Goal: Task Accomplishment & Management: Use online tool/utility

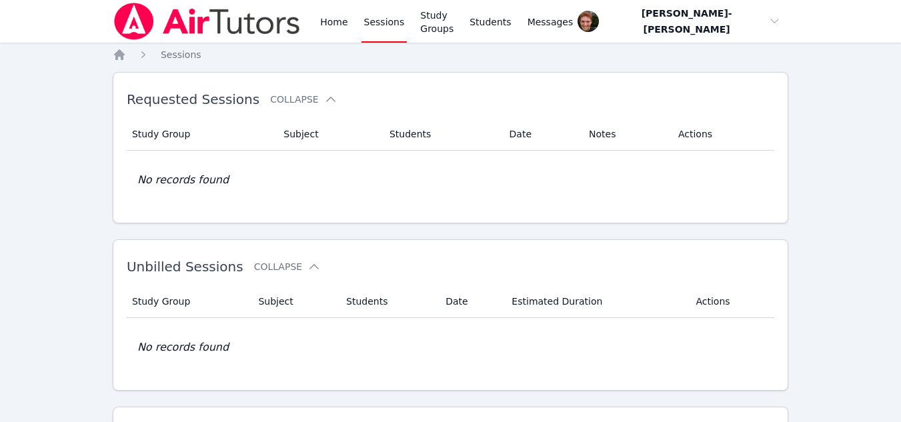
click at [389, 21] on link "Sessions" at bounding box center [384, 21] width 46 height 43
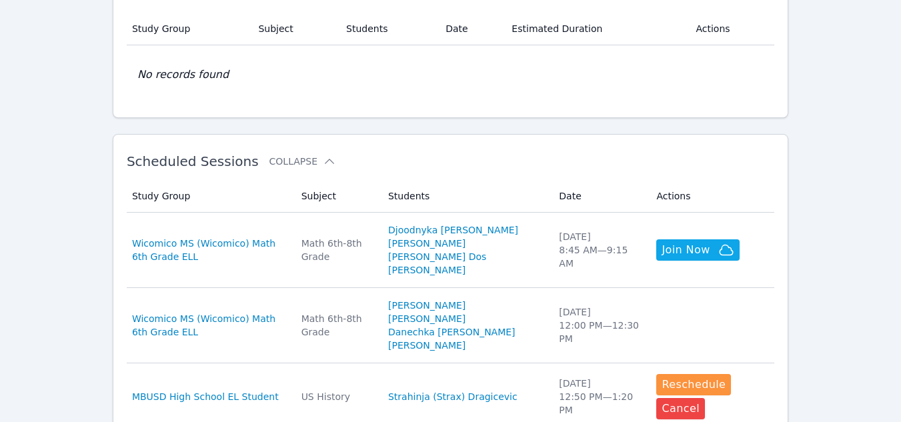
scroll to position [273, 0]
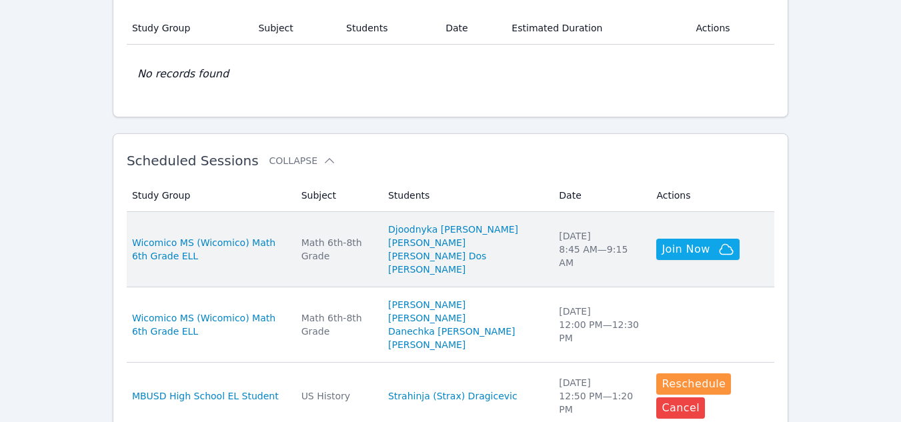
click at [266, 267] on td "Study Group Wicomico MS (Wicomico) Math 6th Grade ELL" at bounding box center [210, 249] width 167 height 75
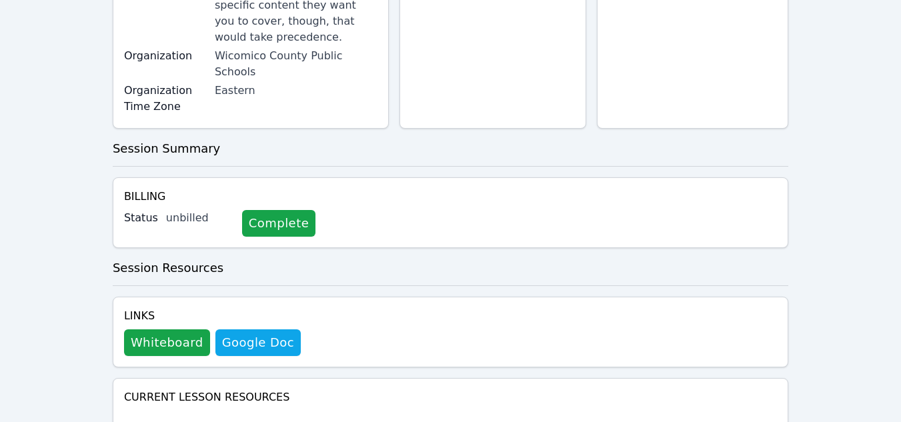
scroll to position [375, 0]
click at [183, 329] on button "Whiteboard" at bounding box center [167, 342] width 86 height 27
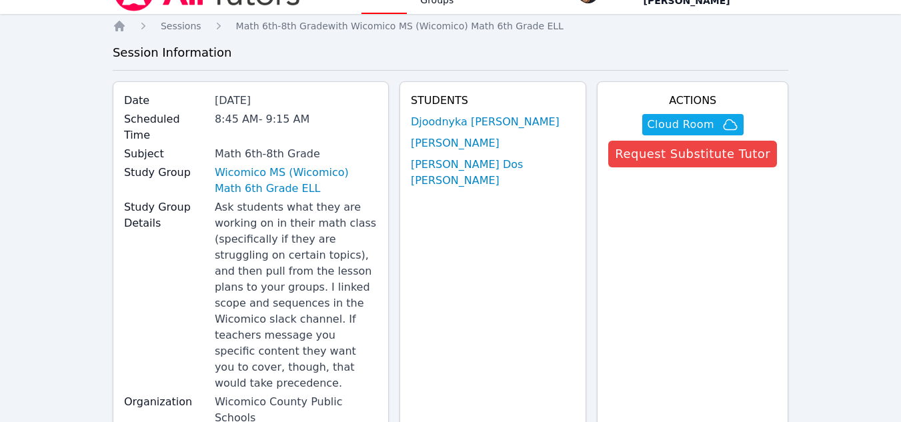
scroll to position [0, 0]
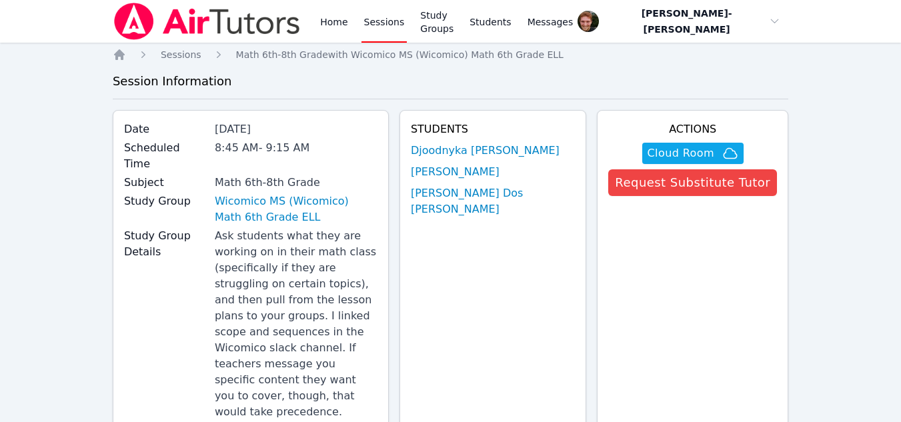
click at [381, 27] on link "Sessions" at bounding box center [384, 21] width 46 height 43
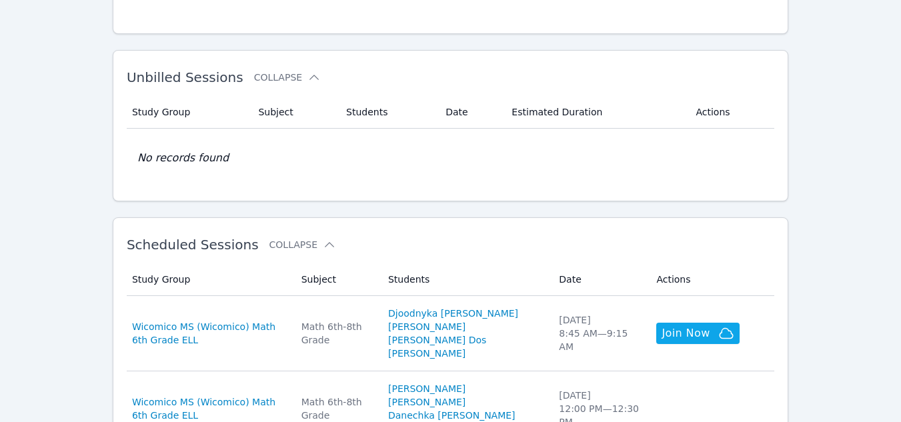
scroll to position [296, 0]
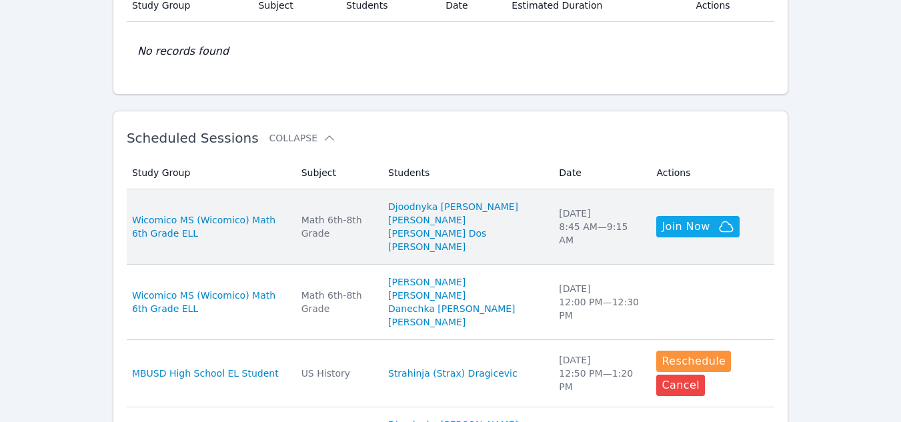
click at [271, 247] on td "Study Group Wicomico MS (Wicomico) Math 6th Grade ELL" at bounding box center [210, 226] width 167 height 75
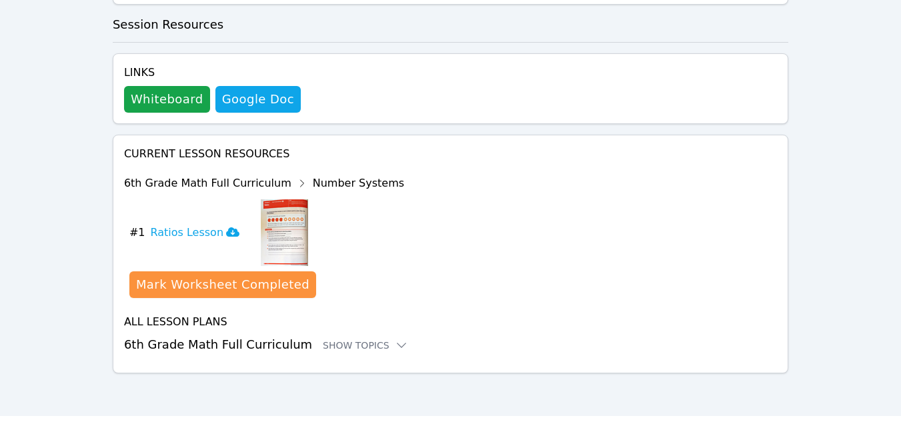
scroll to position [532, 0]
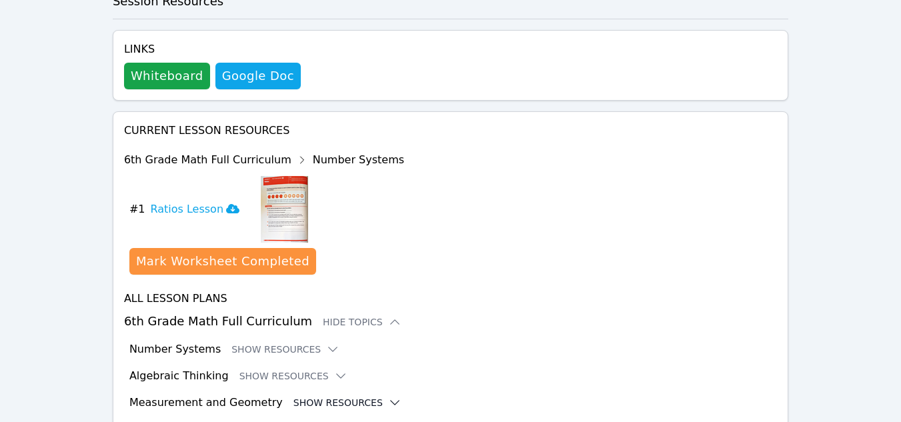
click at [325, 396] on button "Show Resources" at bounding box center [347, 402] width 108 height 13
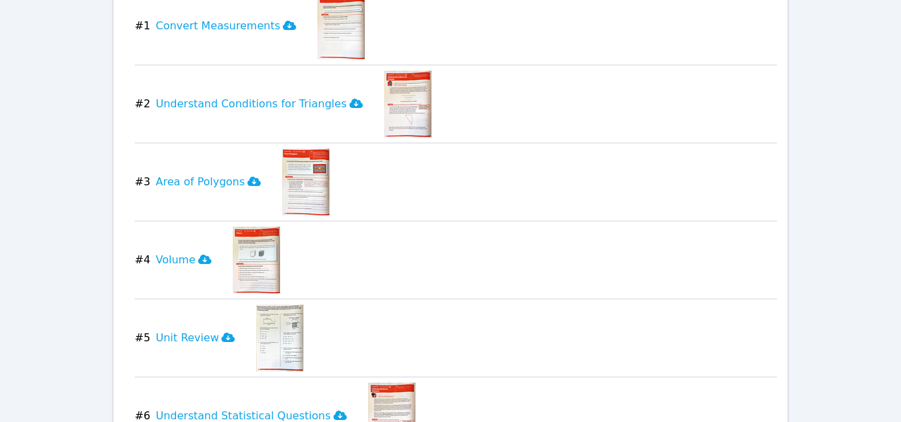
scroll to position [1073, 0]
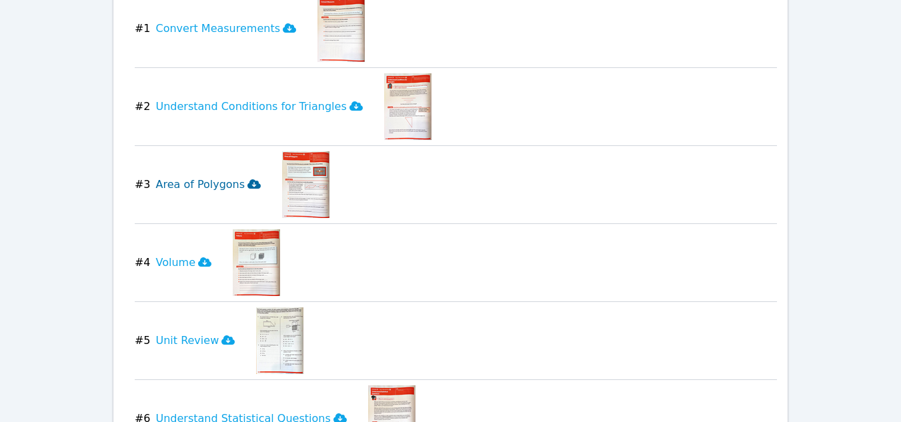
click at [247, 179] on icon at bounding box center [253, 184] width 13 height 11
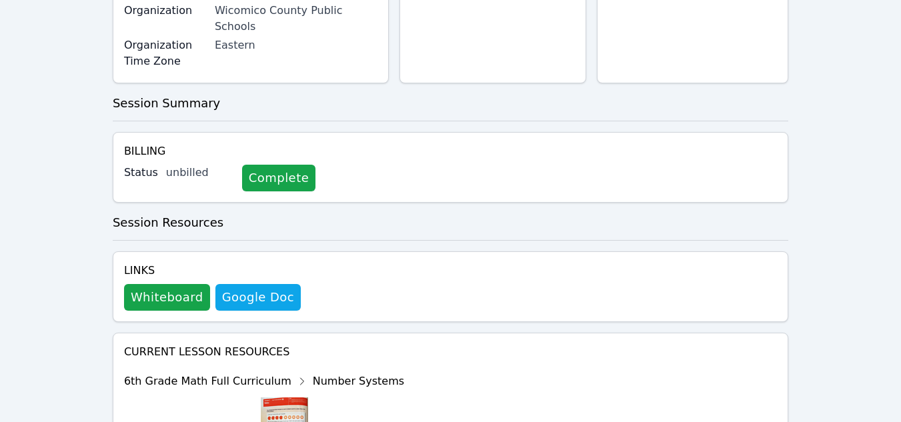
scroll to position [0, 0]
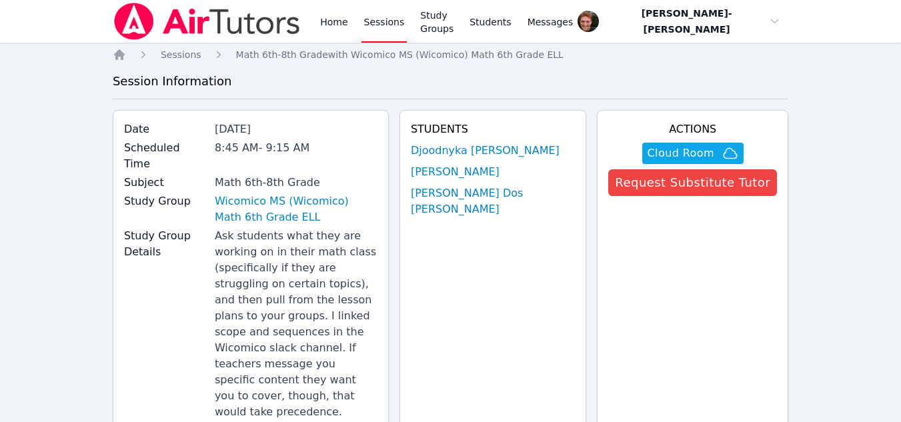
click at [371, 30] on link "Sessions" at bounding box center [384, 21] width 46 height 43
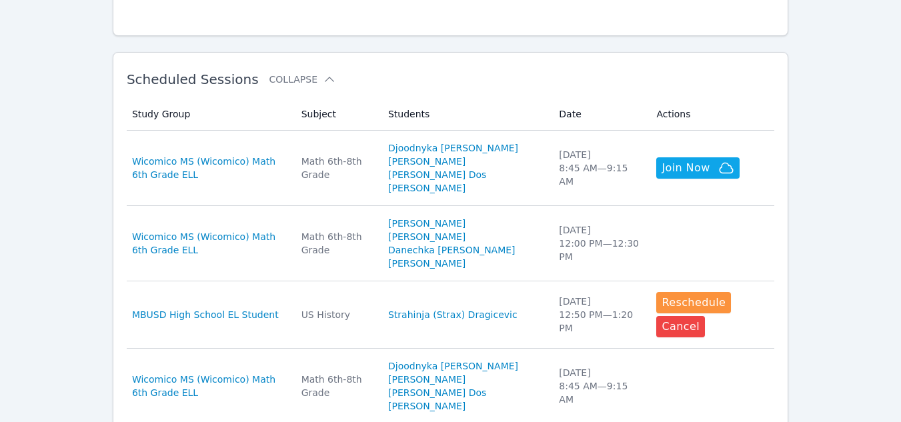
scroll to position [358, 0]
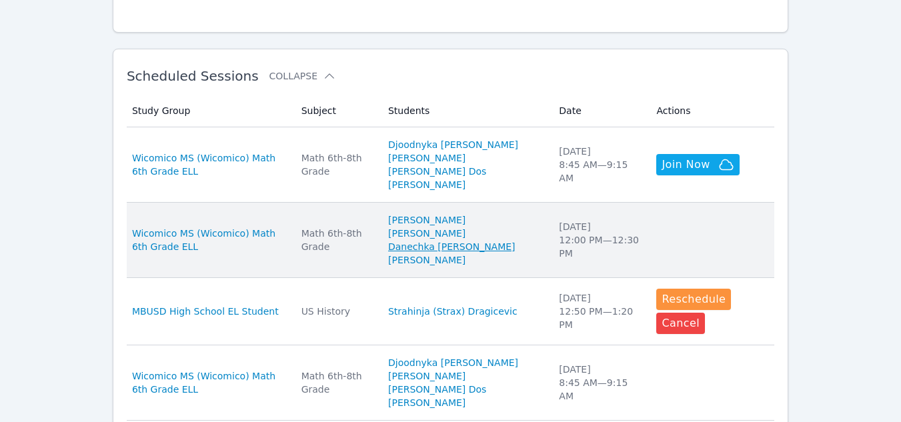
click at [441, 243] on link "Danechka [PERSON_NAME]" at bounding box center [451, 246] width 127 height 13
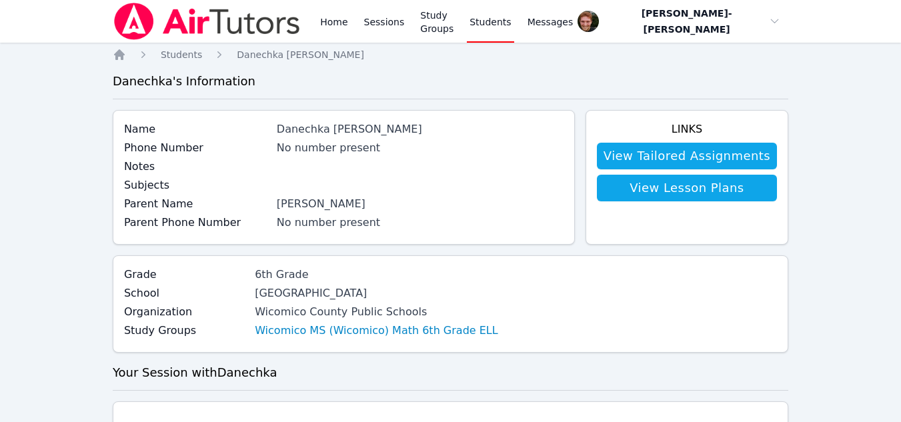
scroll to position [358, 0]
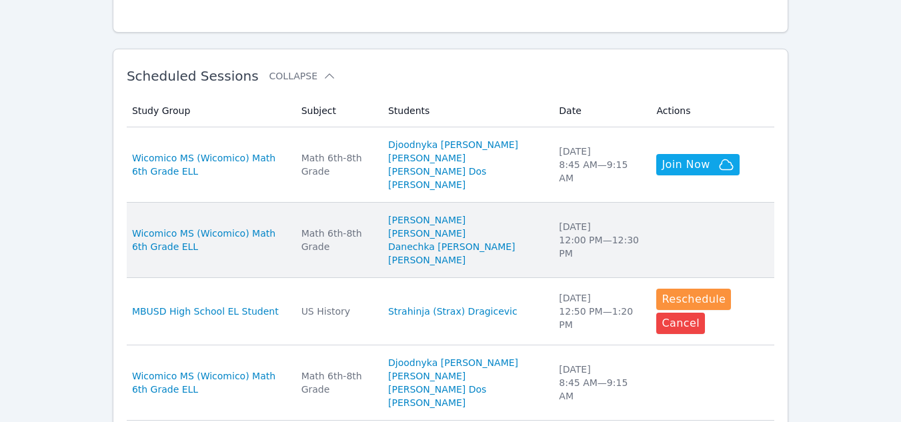
click at [668, 240] on td "Actions" at bounding box center [711, 240] width 126 height 75
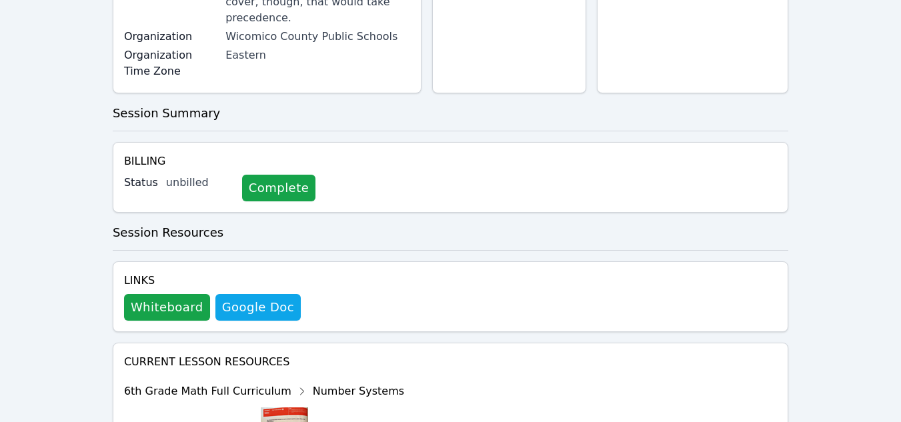
scroll to position [443, 0]
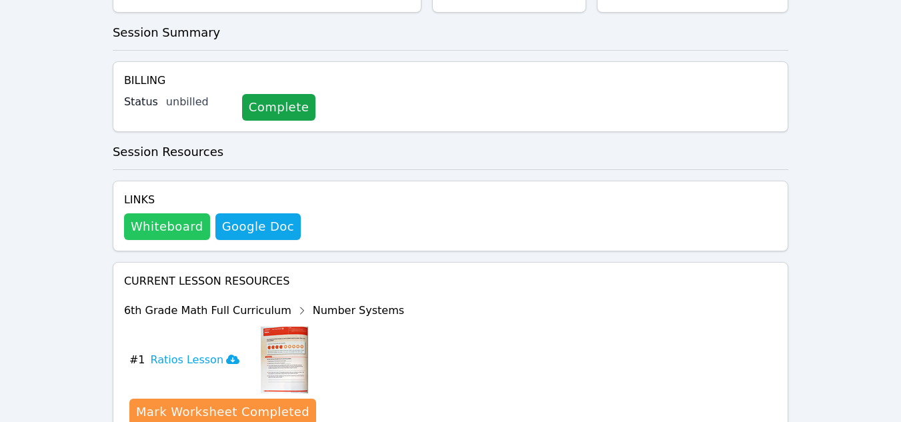
click at [149, 213] on button "Whiteboard" at bounding box center [167, 226] width 86 height 27
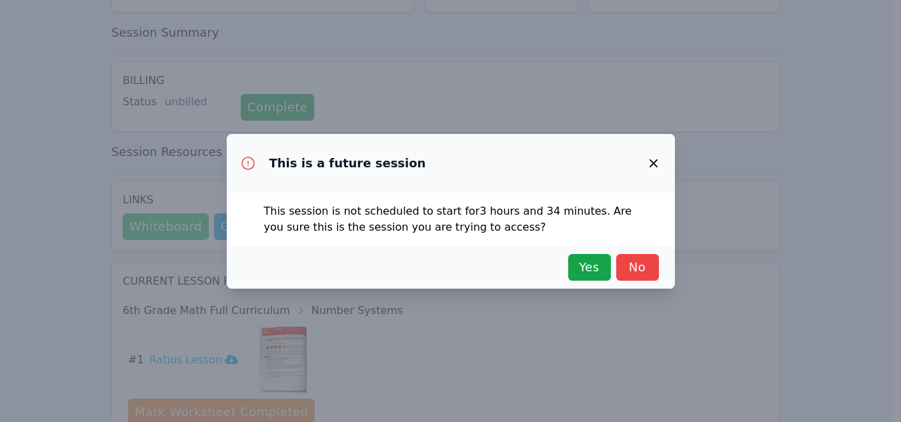
scroll to position [427, 0]
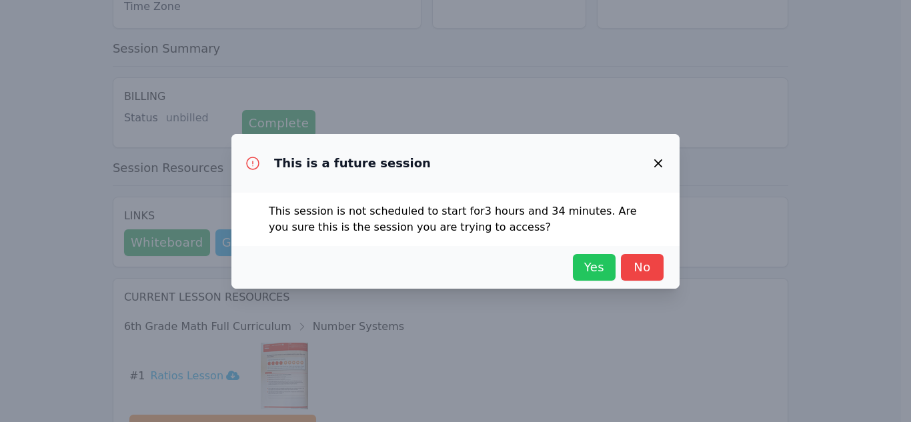
click at [596, 267] on span "Yes" at bounding box center [593, 267] width 29 height 19
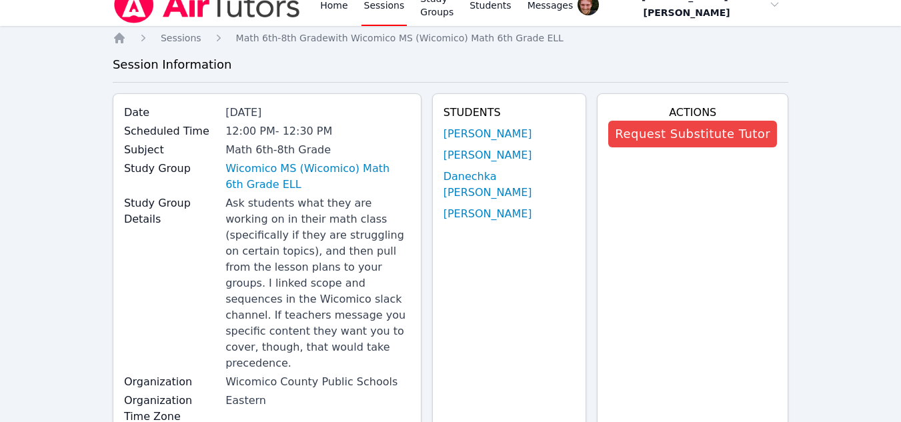
scroll to position [16, 0]
click at [389, 15] on link "Sessions" at bounding box center [384, 5] width 46 height 43
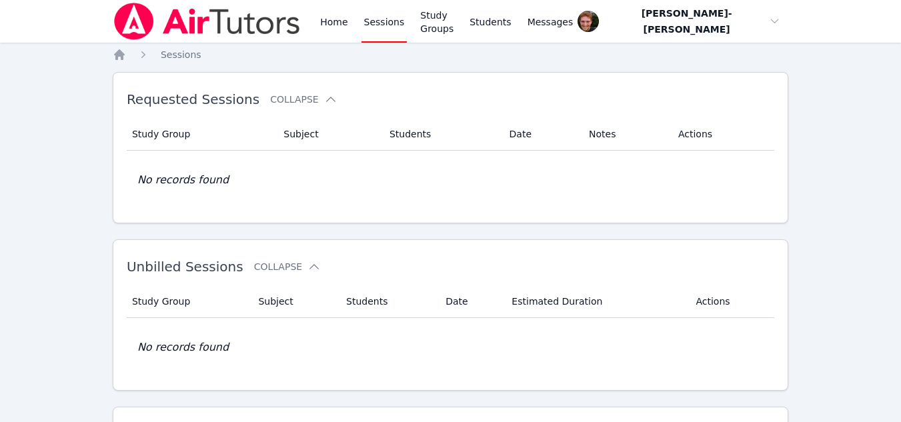
click at [384, 15] on link "Sessions" at bounding box center [384, 21] width 46 height 43
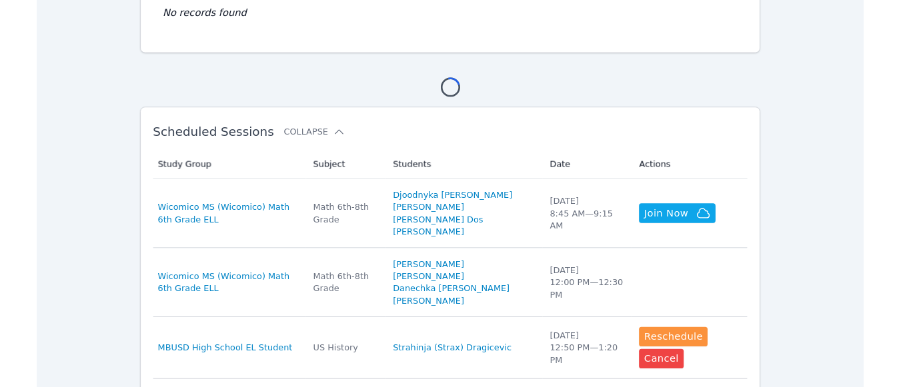
scroll to position [166, 0]
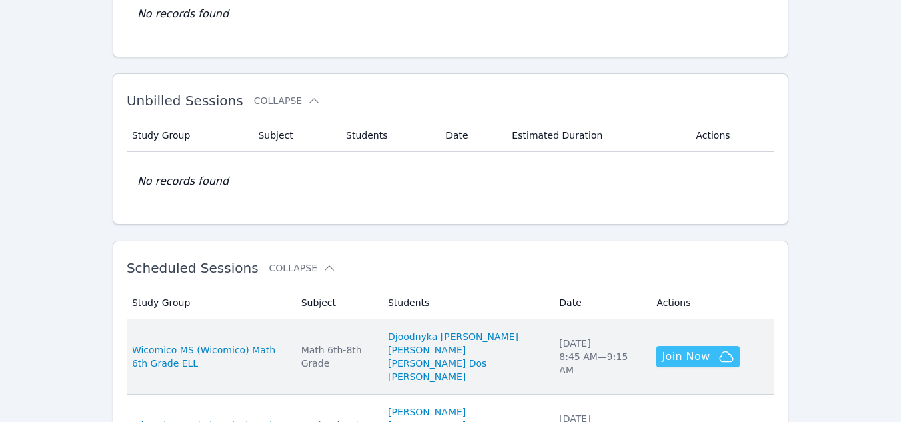
click at [681, 356] on span "Join Now" at bounding box center [685, 357] width 48 height 16
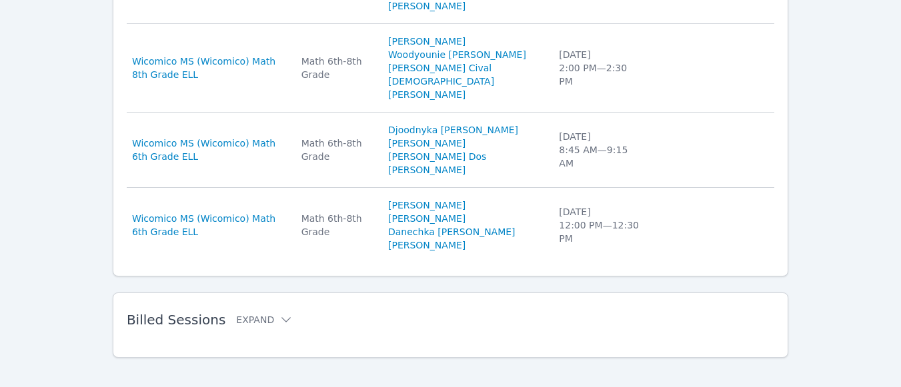
scroll to position [980, 0]
click at [279, 314] on icon at bounding box center [285, 320] width 13 height 13
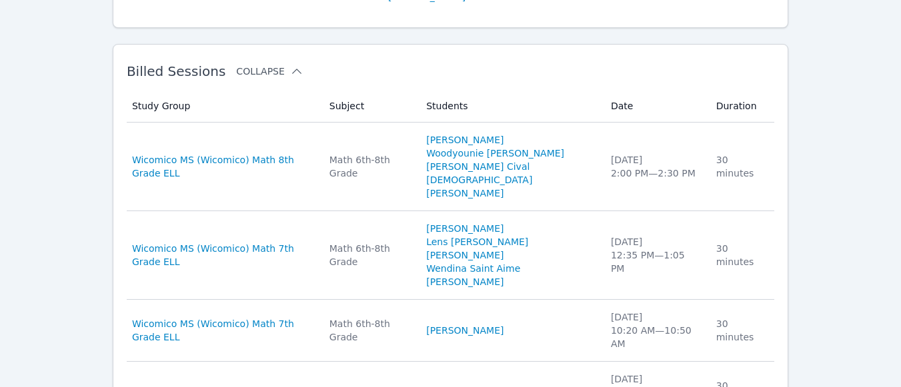
scroll to position [1235, 0]
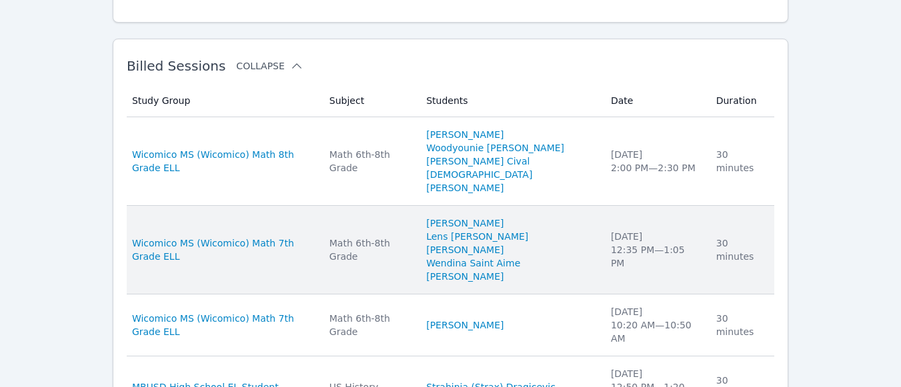
click at [396, 237] on div "Math 6th-8th Grade" at bounding box center [369, 250] width 81 height 27
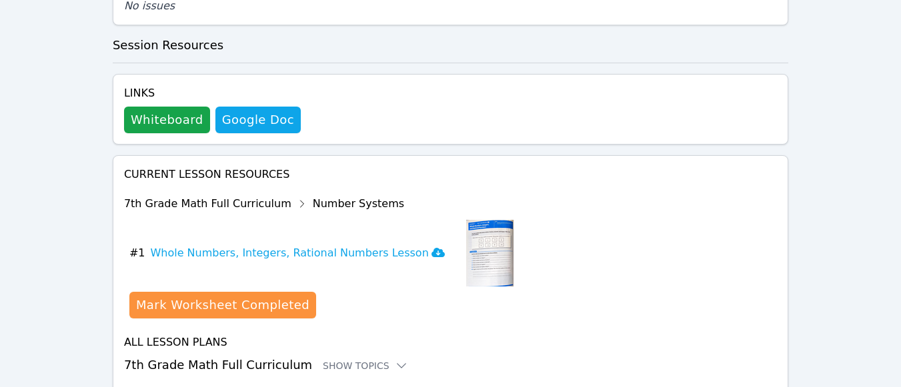
scroll to position [871, 0]
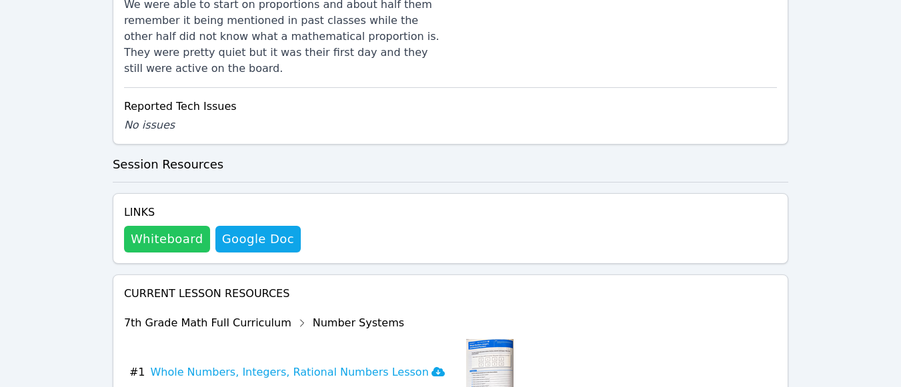
click at [167, 226] on button "Whiteboard" at bounding box center [167, 239] width 86 height 27
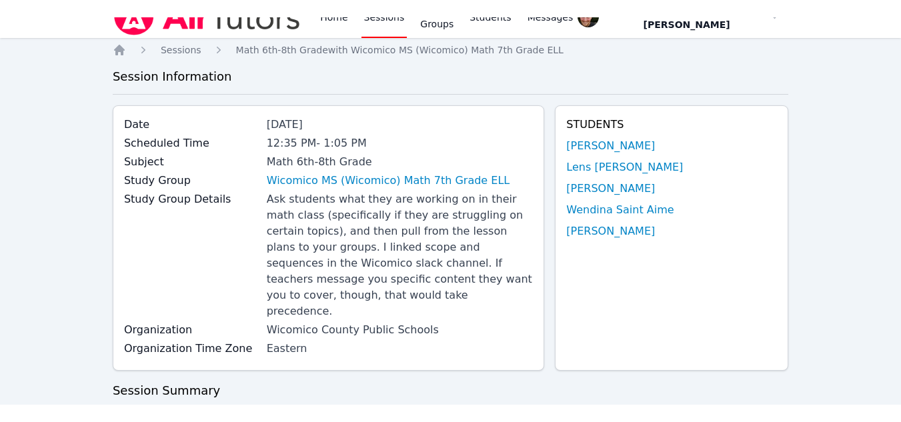
scroll to position [0, 0]
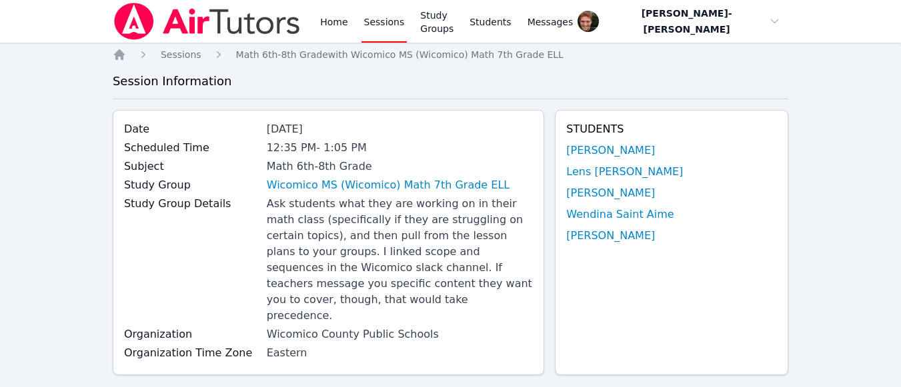
click at [377, 17] on link "Sessions" at bounding box center [384, 21] width 46 height 43
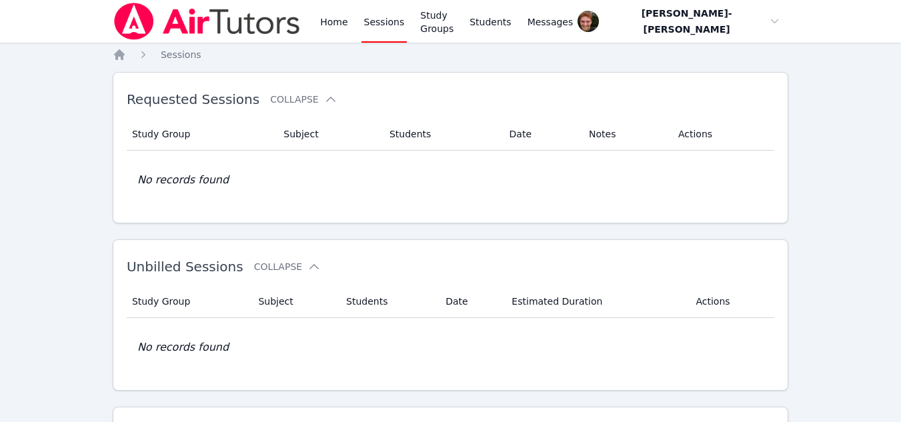
click at [370, 17] on link "Sessions" at bounding box center [384, 21] width 46 height 43
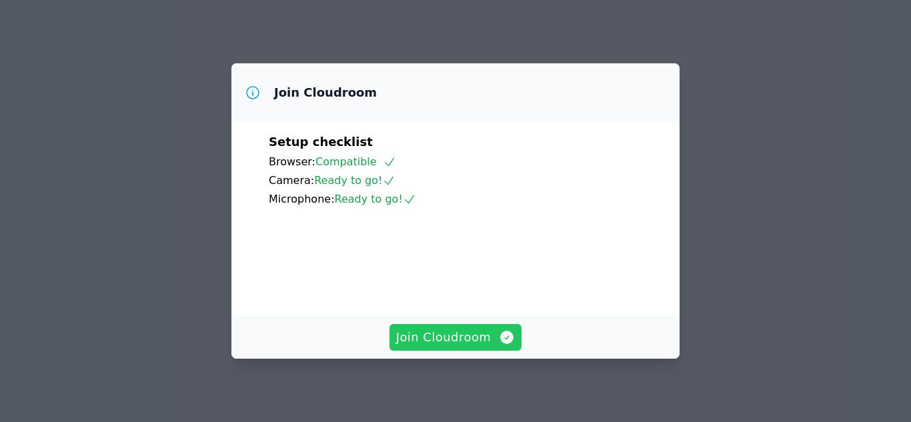
click at [483, 335] on span "Join Cloudroom" at bounding box center [455, 337] width 119 height 19
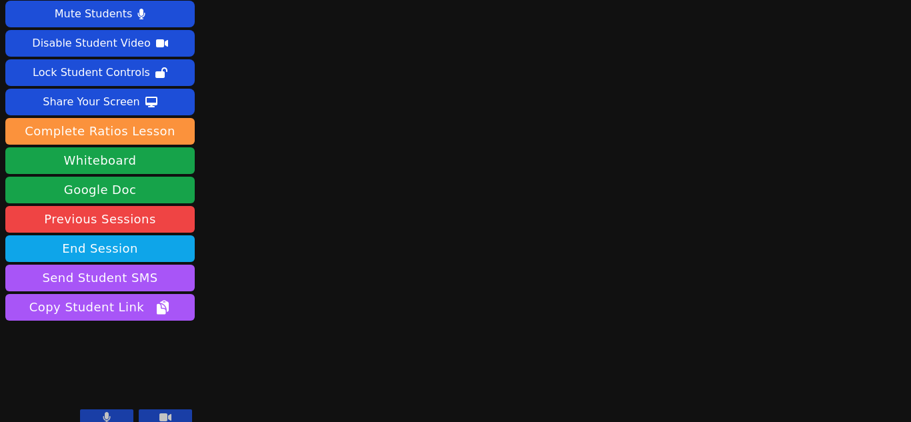
scroll to position [25, 0]
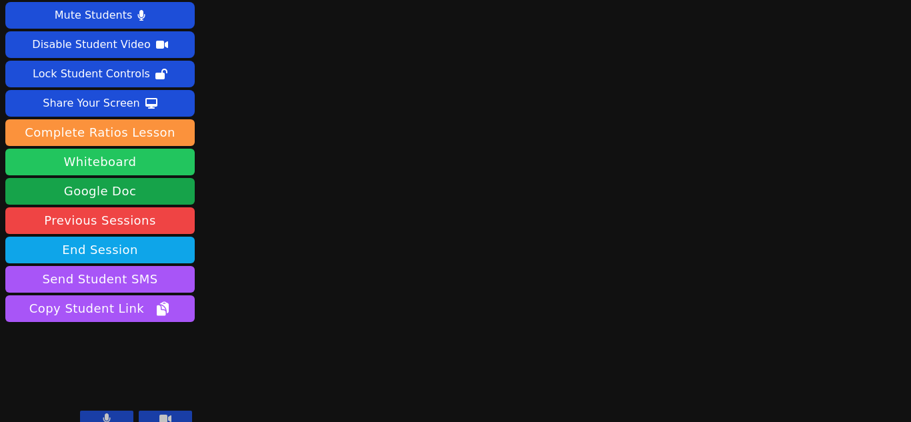
click at [99, 163] on button "Whiteboard" at bounding box center [99, 162] width 189 height 27
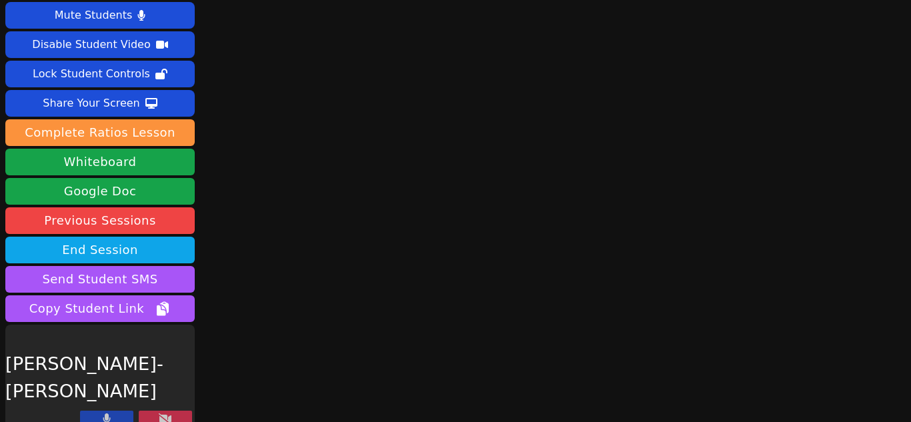
click at [165, 417] on icon at bounding box center [165, 418] width 13 height 11
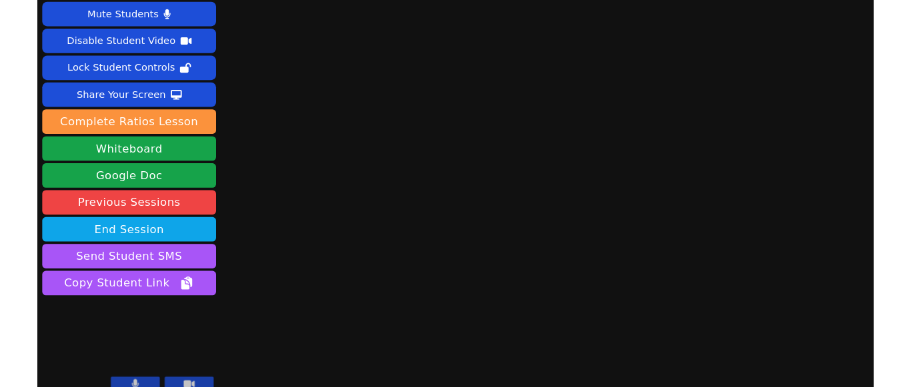
scroll to position [39, 0]
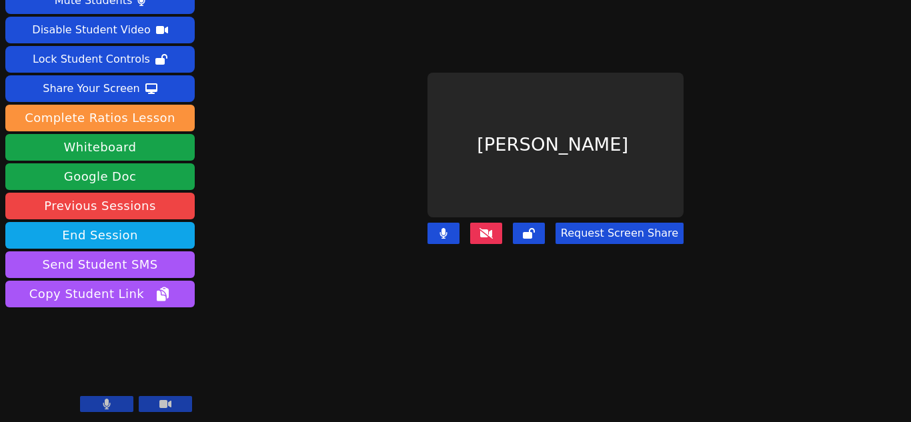
click at [479, 228] on icon at bounding box center [485, 233] width 13 height 11
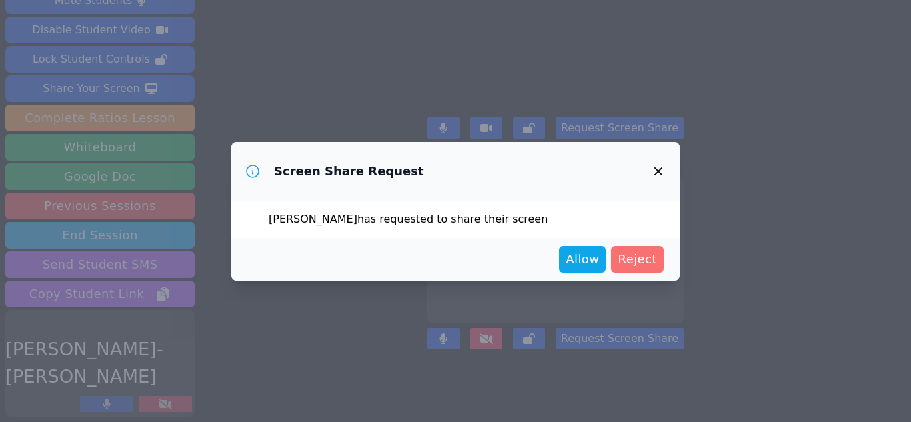
click at [630, 256] on span "Reject" at bounding box center [636, 259] width 39 height 19
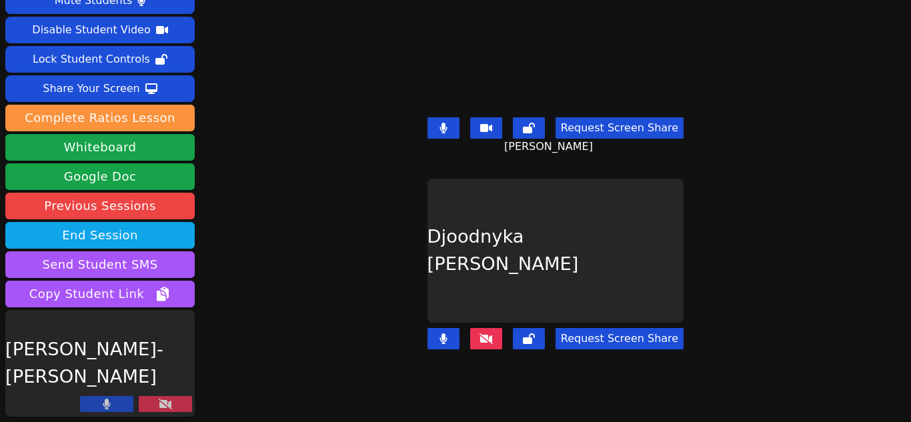
click at [158, 400] on button at bounding box center [165, 404] width 53 height 16
click at [167, 403] on icon at bounding box center [165, 404] width 13 height 11
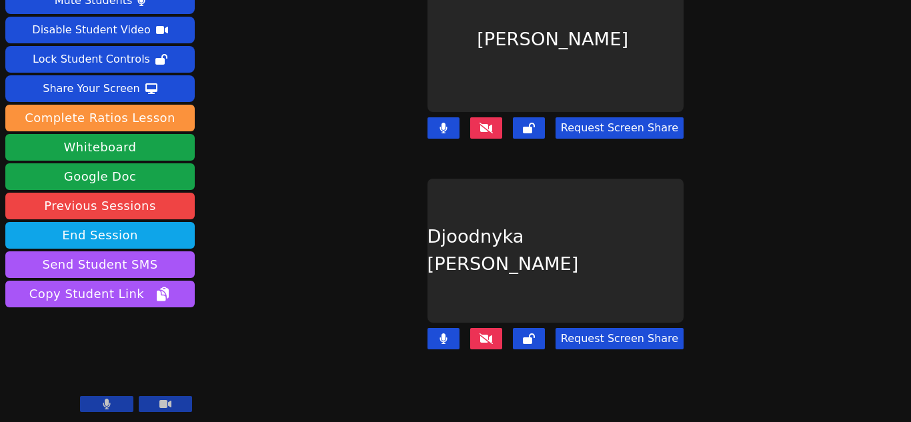
click at [479, 333] on icon at bounding box center [485, 338] width 13 height 11
click at [483, 128] on button at bounding box center [486, 127] width 32 height 21
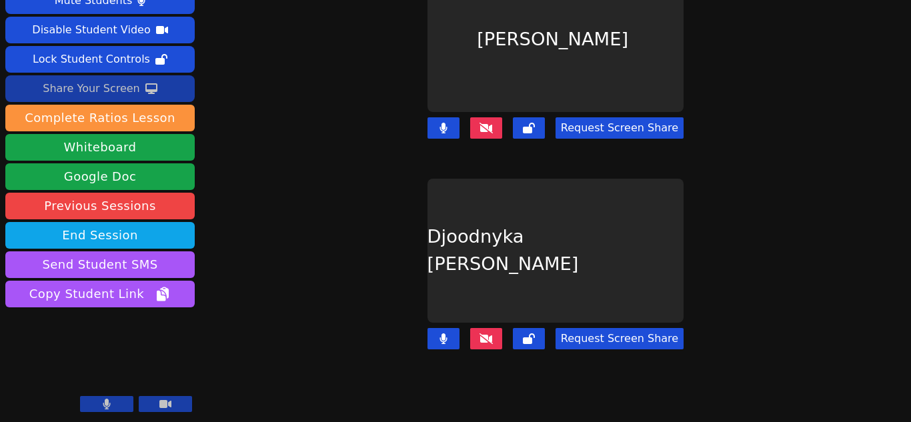
click at [153, 88] on button "Share Your Screen" at bounding box center [99, 88] width 189 height 27
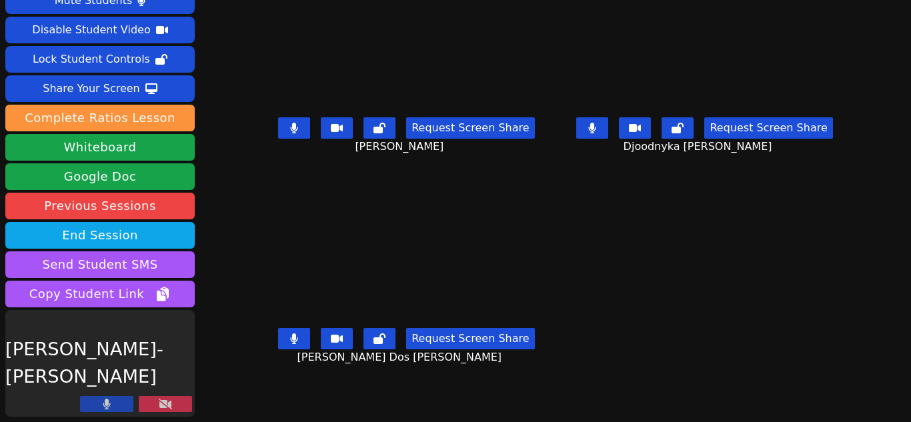
click at [174, 409] on button at bounding box center [165, 404] width 53 height 16
click at [161, 403] on icon at bounding box center [165, 404] width 13 height 11
click at [155, 409] on button at bounding box center [165, 404] width 53 height 16
click at [155, 405] on button at bounding box center [165, 404] width 53 height 16
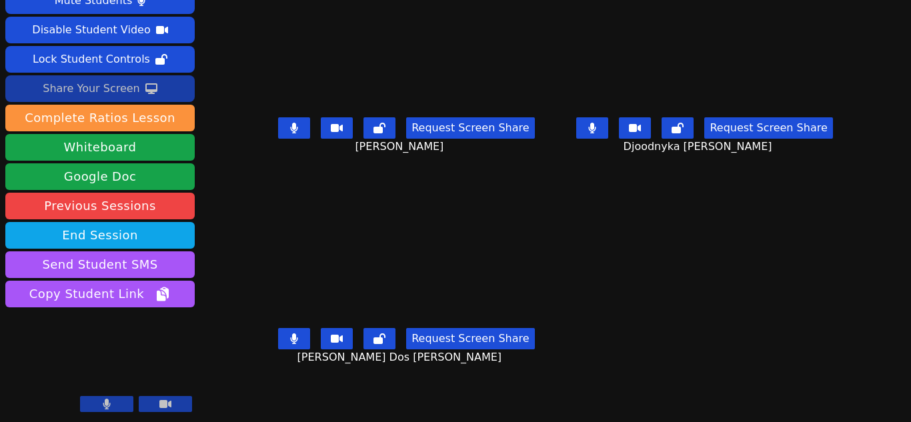
click at [130, 89] on div "Share Your Screen" at bounding box center [91, 88] width 97 height 21
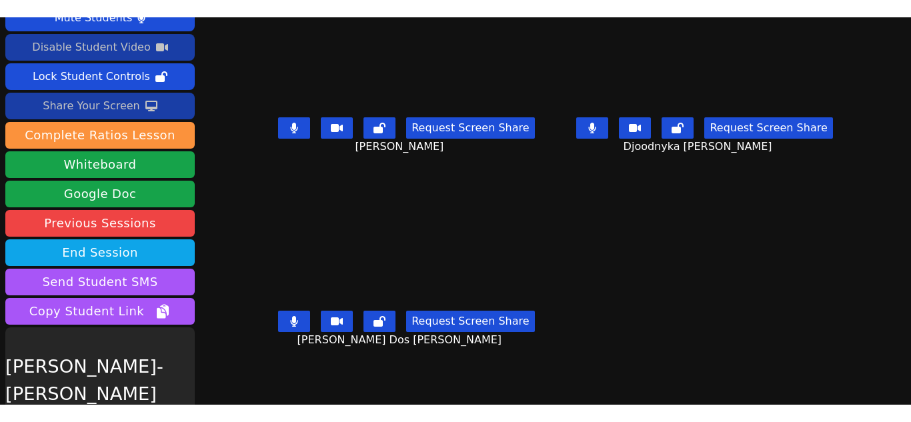
scroll to position [0, 0]
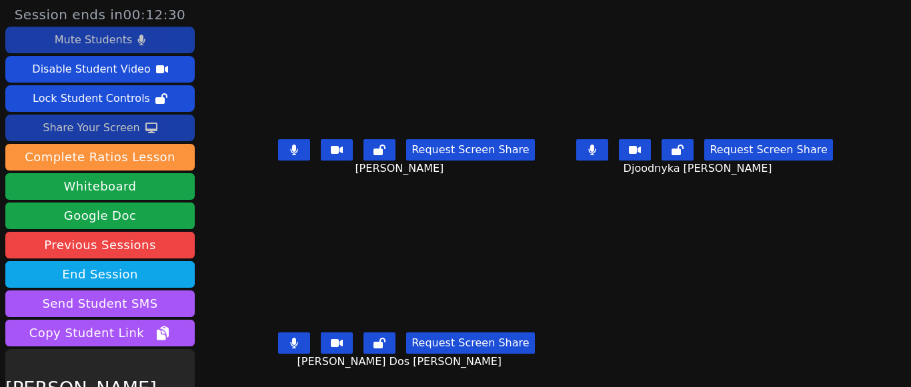
click at [120, 39] on div "Mute Students" at bounding box center [93, 39] width 77 height 21
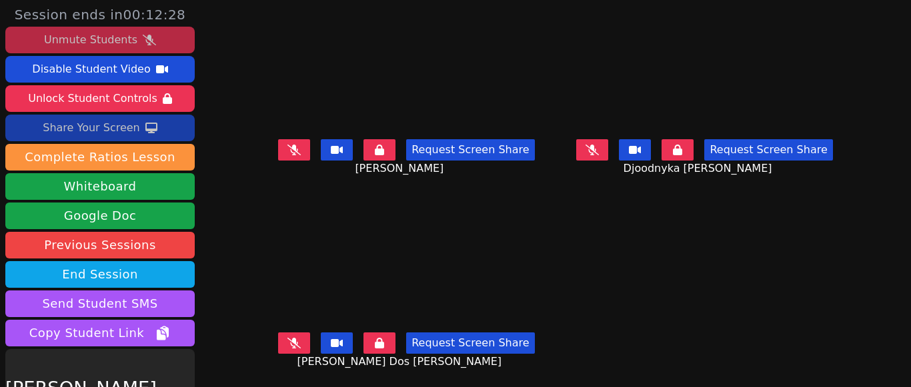
click at [120, 39] on div "Unmute Students" at bounding box center [90, 39] width 93 height 21
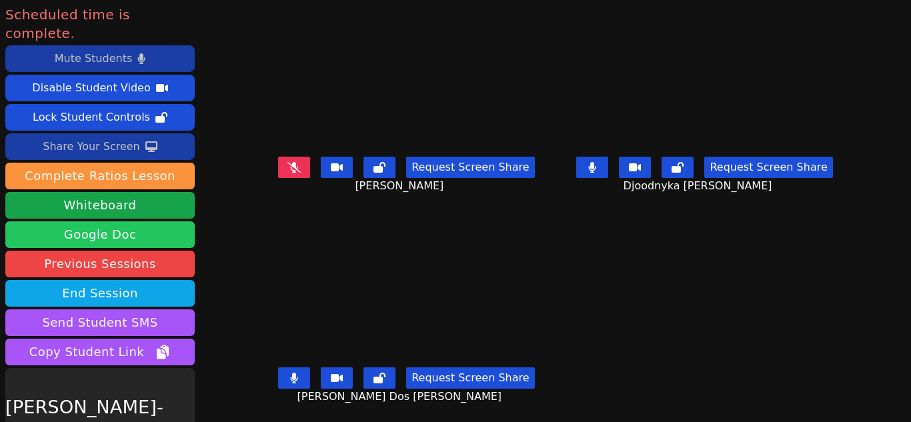
scroll to position [39, 0]
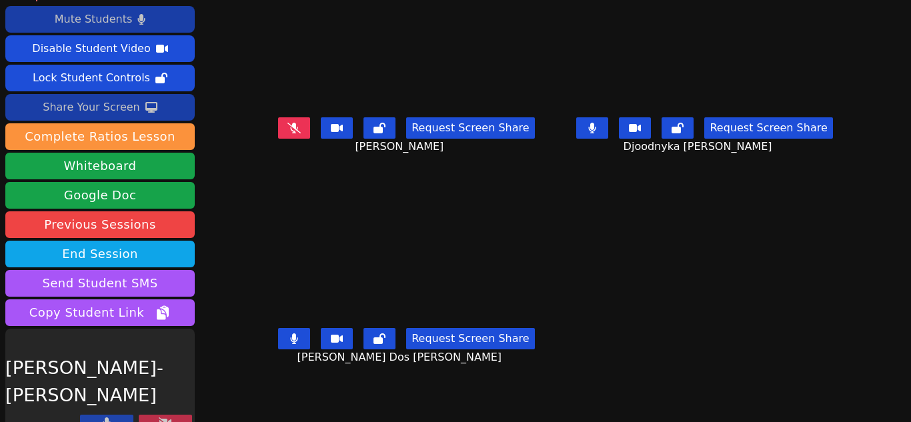
click at [164, 417] on icon at bounding box center [165, 422] width 13 height 11
click at [167, 417] on icon at bounding box center [165, 422] width 13 height 11
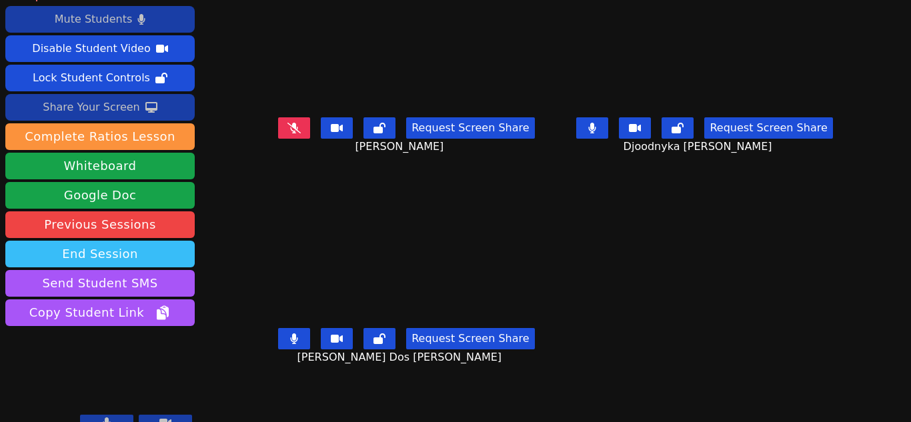
click at [158, 241] on button "End Session" at bounding box center [99, 254] width 189 height 27
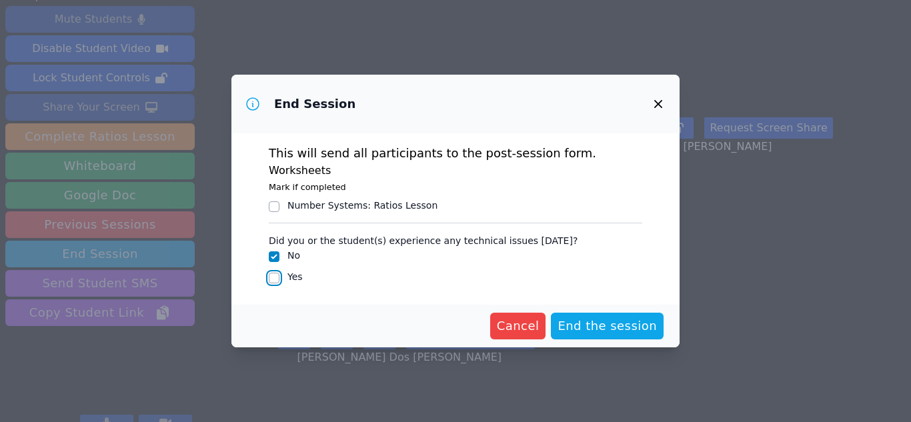
click at [274, 277] on input "Yes" at bounding box center [274, 278] width 11 height 11
checkbox input "true"
checkbox input "false"
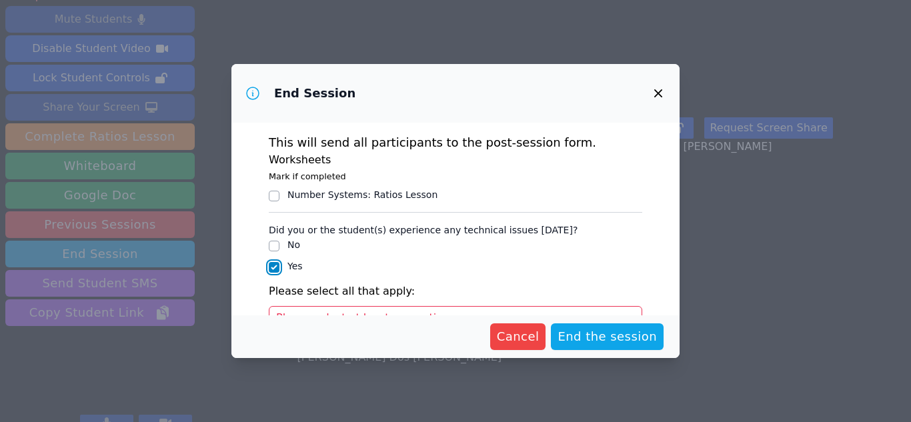
scroll to position [160, 0]
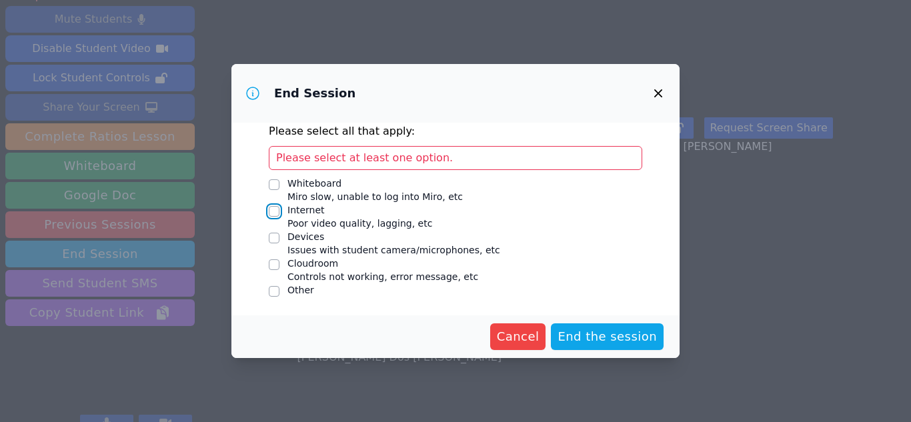
click at [273, 213] on input "Internet Poor video quality, lagging, etc" at bounding box center [274, 211] width 11 height 11
checkbox input "true"
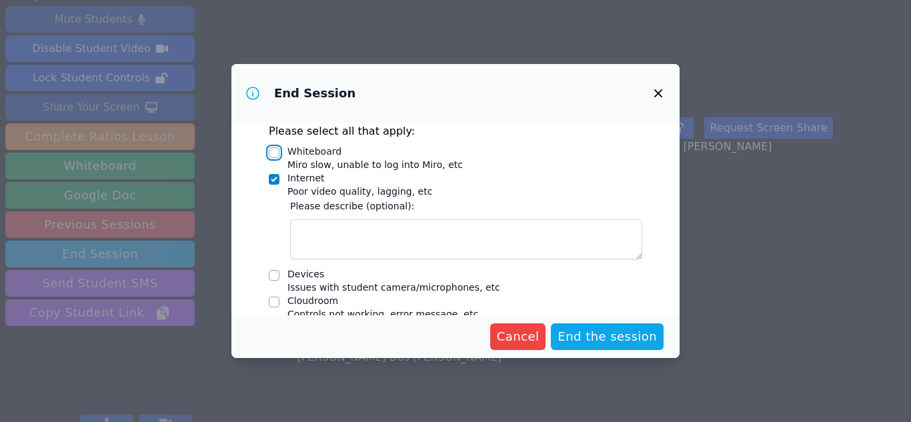
click at [273, 152] on input "Whiteboard Miro slow, unable to log into Miro, etc" at bounding box center [274, 152] width 11 height 11
checkbox input "true"
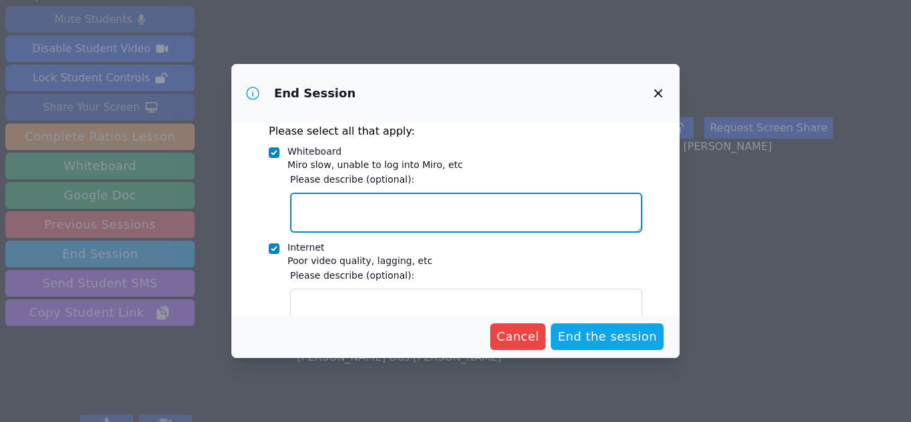
click at [363, 205] on textarea "Whiteboard Miro slow, unable to log into Miro, etc" at bounding box center [466, 213] width 352 height 40
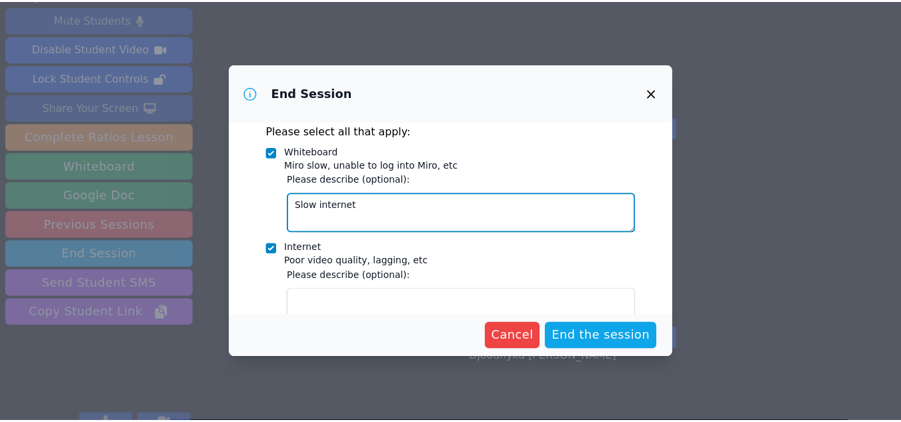
scroll to position [267, 0]
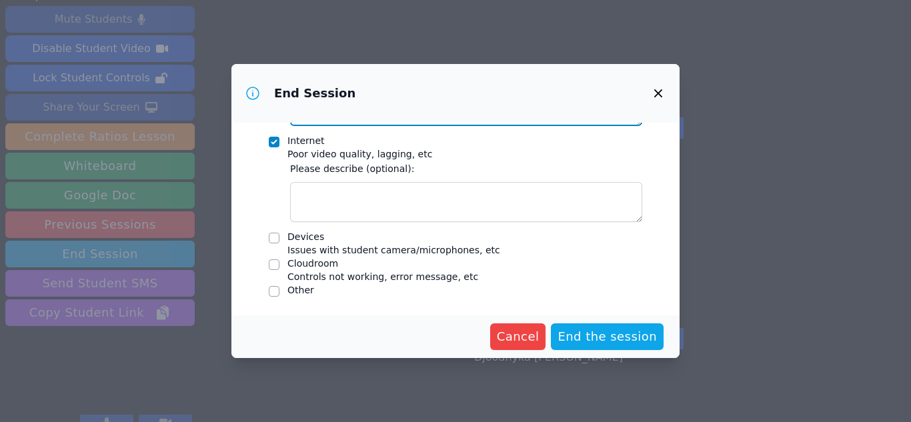
type textarea "Slow internet"
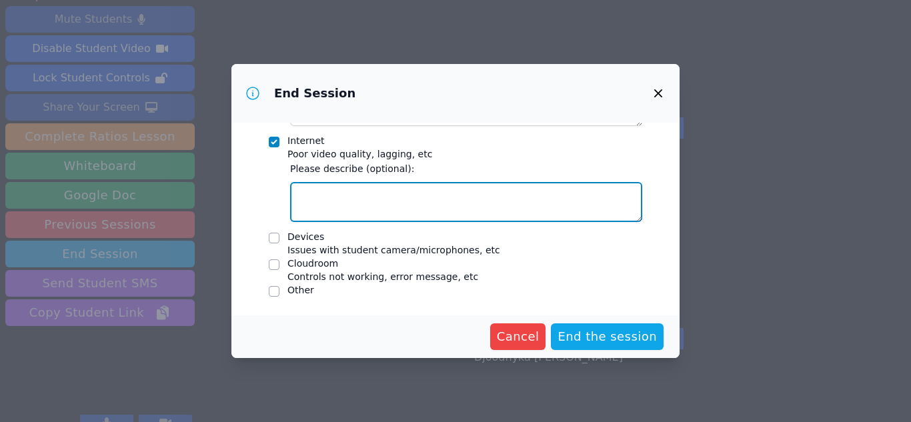
click at [359, 205] on textarea "Internet Poor video quality, lagging, etc" at bounding box center [466, 202] width 352 height 40
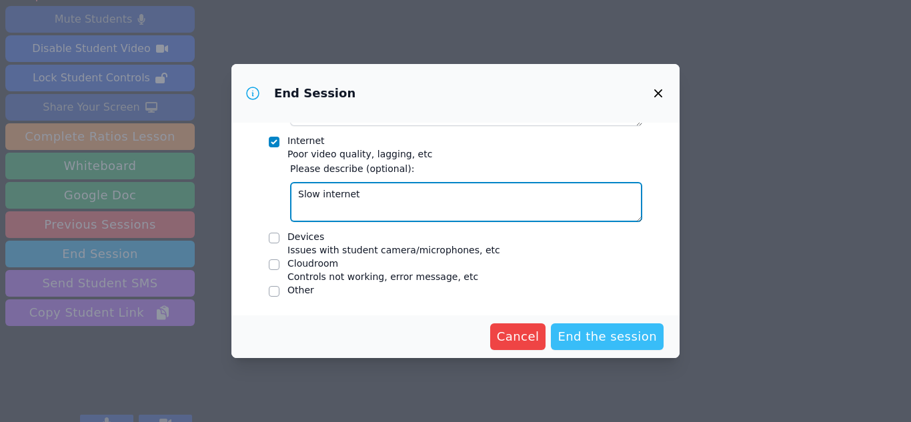
type textarea "Slow internet"
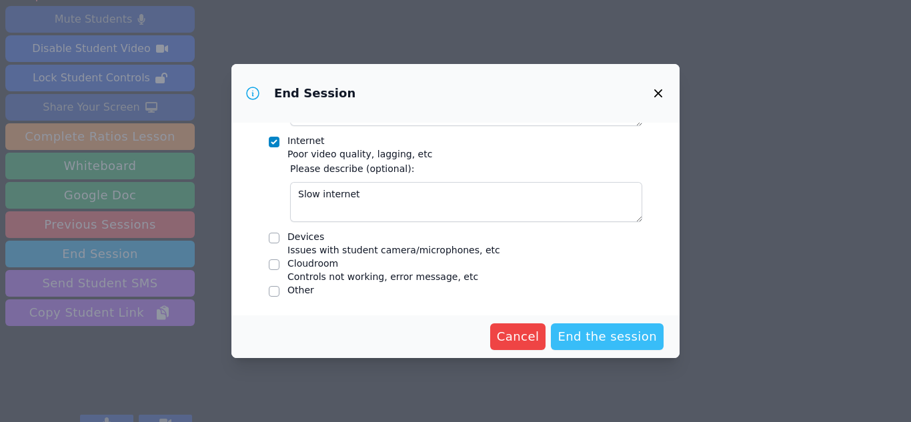
click at [588, 339] on span "End the session" at bounding box center [606, 336] width 99 height 19
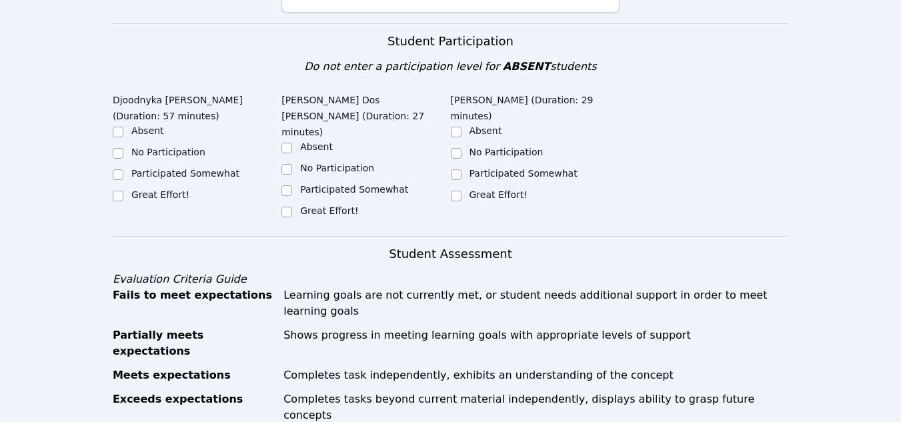
scroll to position [457, 0]
click at [458, 190] on input "Great Effort!" at bounding box center [456, 195] width 11 height 11
checkbox input "true"
click at [281, 206] on input "Great Effort!" at bounding box center [286, 211] width 11 height 11
checkbox input "true"
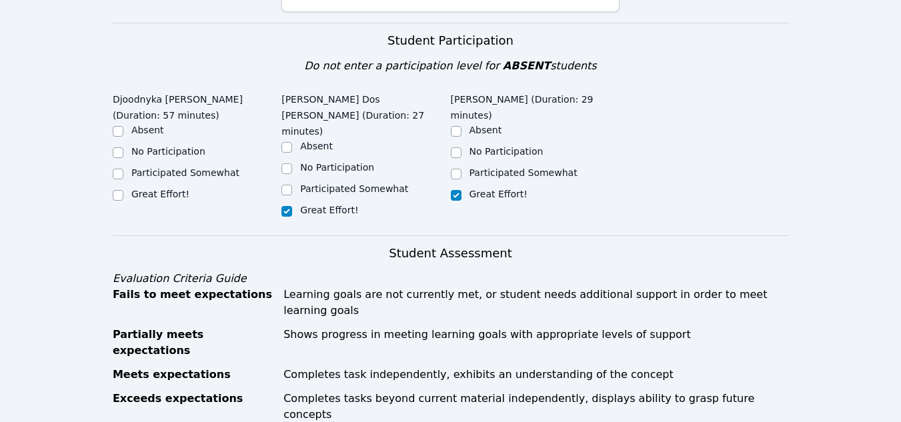
click at [163, 189] on label "Great Effort!" at bounding box center [160, 194] width 58 height 11
click at [123, 190] on input "Great Effort!" at bounding box center [118, 195] width 11 height 11
checkbox input "true"
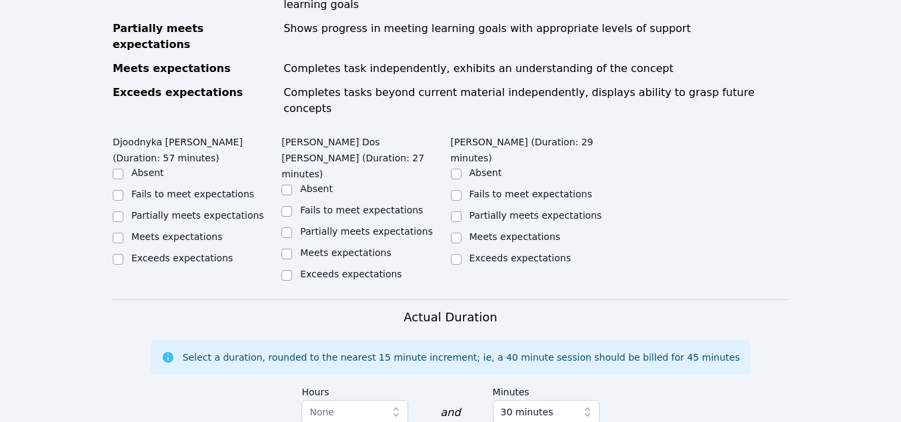
scroll to position [763, 0]
click at [161, 252] on label "Exceeds expectations" at bounding box center [181, 257] width 101 height 11
click at [123, 253] on input "Exceeds expectations" at bounding box center [118, 258] width 11 height 11
checkbox input "true"
click at [283, 269] on input "Exceeds expectations" at bounding box center [286, 274] width 11 height 11
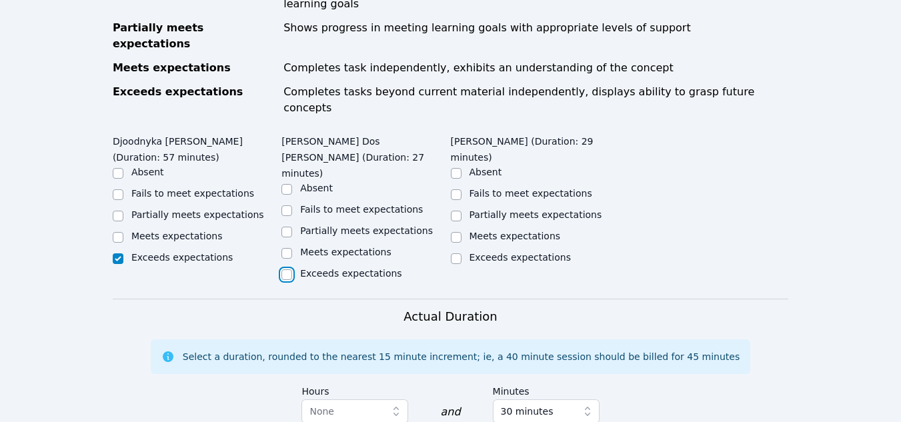
checkbox input "true"
click at [459, 253] on input "Exceeds expectations" at bounding box center [456, 258] width 11 height 11
checkbox input "true"
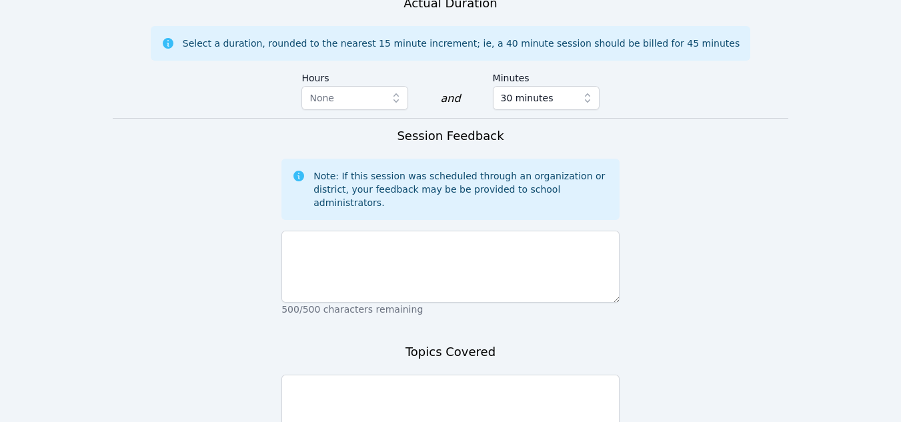
scroll to position [1116, 0]
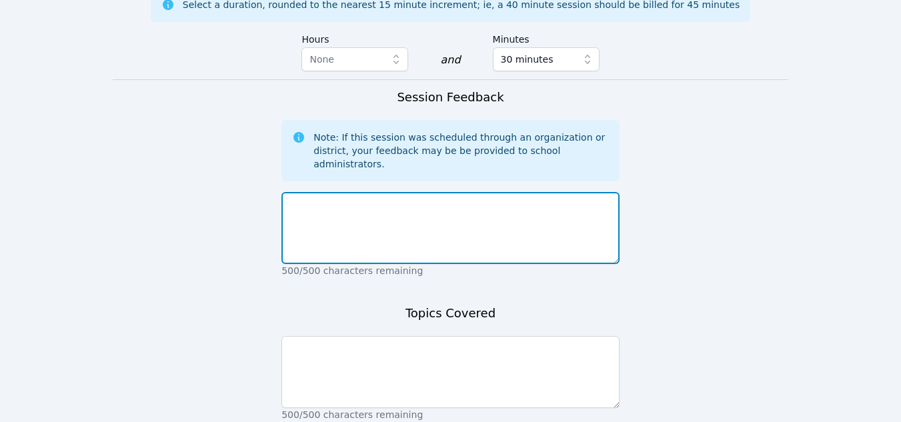
click at [407, 192] on textarea at bounding box center [450, 228] width 338 height 72
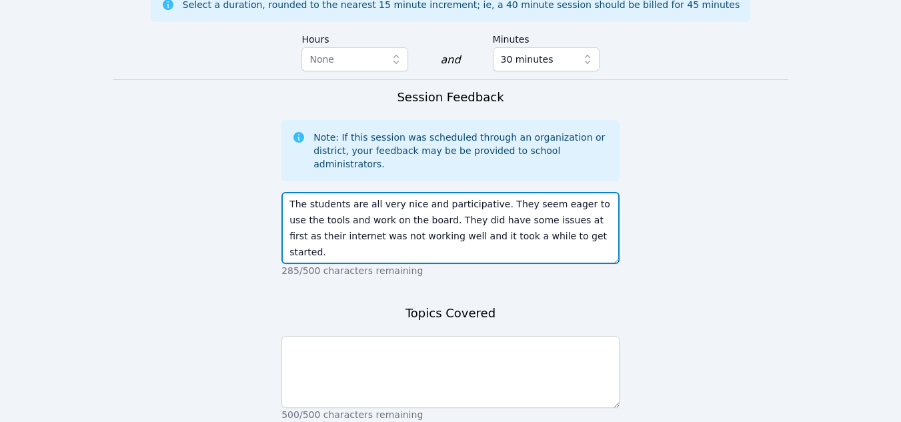
click at [553, 192] on textarea "The students are all very nice and participative. They seem eager to use the to…" at bounding box center [450, 228] width 338 height 72
type textarea "The students are all very nice and participative. They seem eager to use the to…"
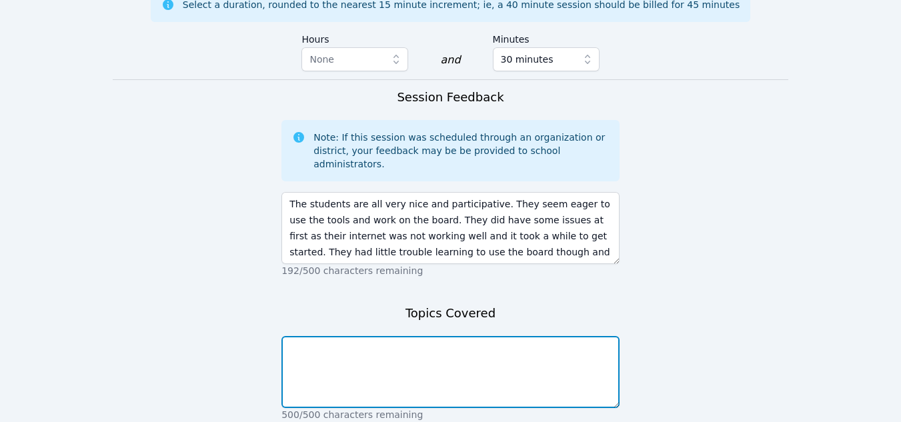
click at [433, 336] on textarea at bounding box center [450, 372] width 338 height 72
type textarea "Intro and tutorial"
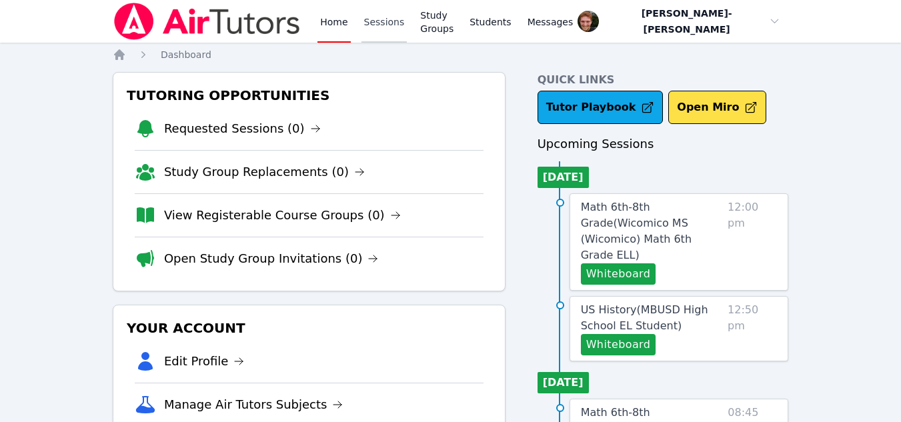
click at [381, 21] on link "Sessions" at bounding box center [384, 21] width 46 height 43
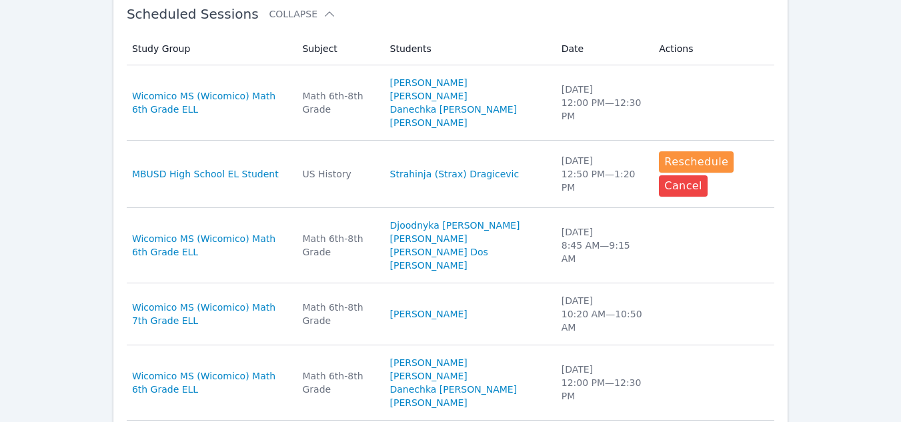
scroll to position [421, 0]
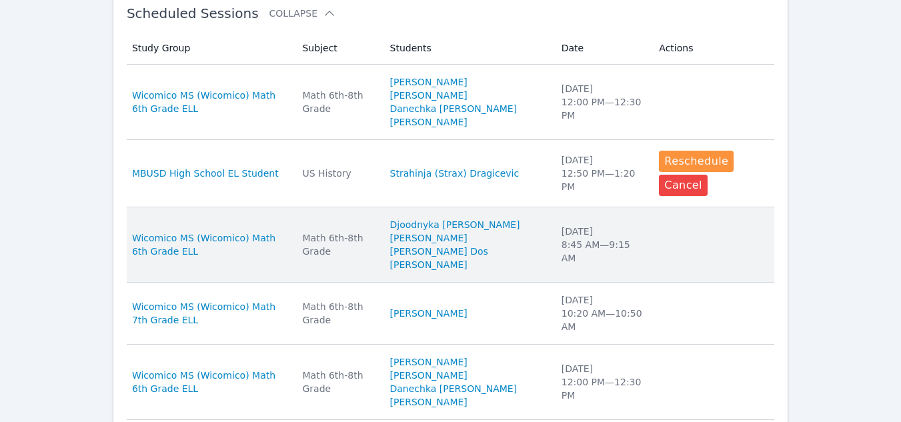
click at [249, 271] on td "Study Group Wicomico MS (Wicomico) Math 6th Grade ELL" at bounding box center [211, 244] width 168 height 75
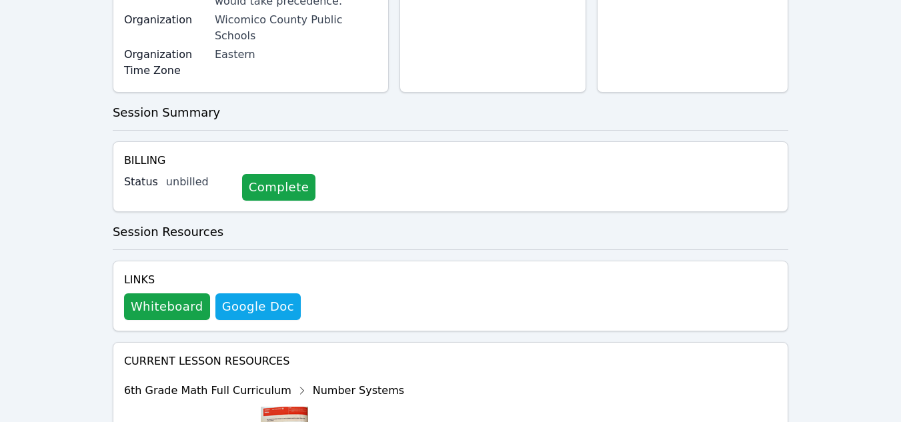
scroll to position [411, 0]
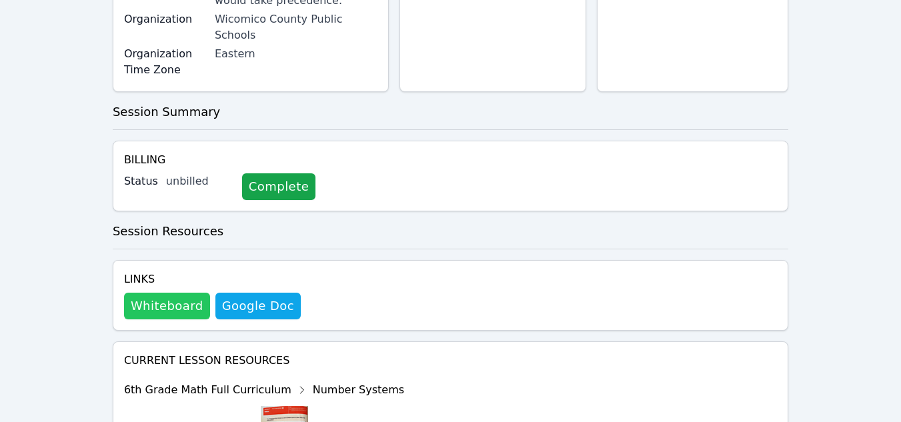
click at [153, 293] on button "Whiteboard" at bounding box center [167, 306] width 86 height 27
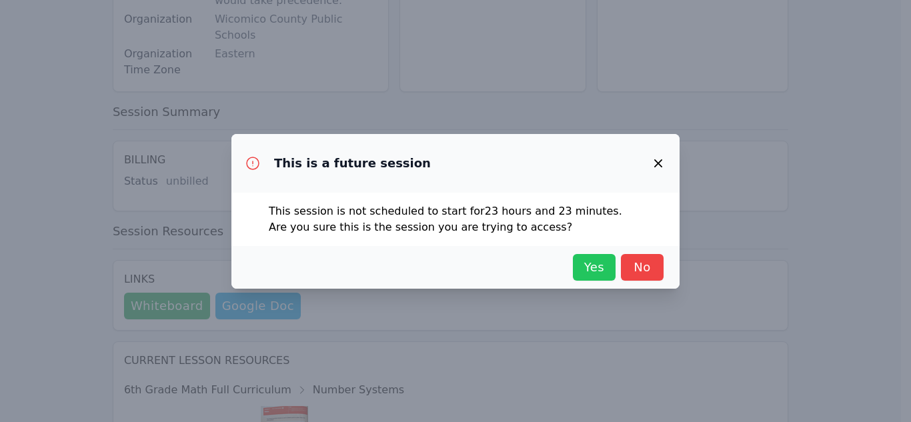
click at [583, 269] on span "Yes" at bounding box center [593, 267] width 29 height 19
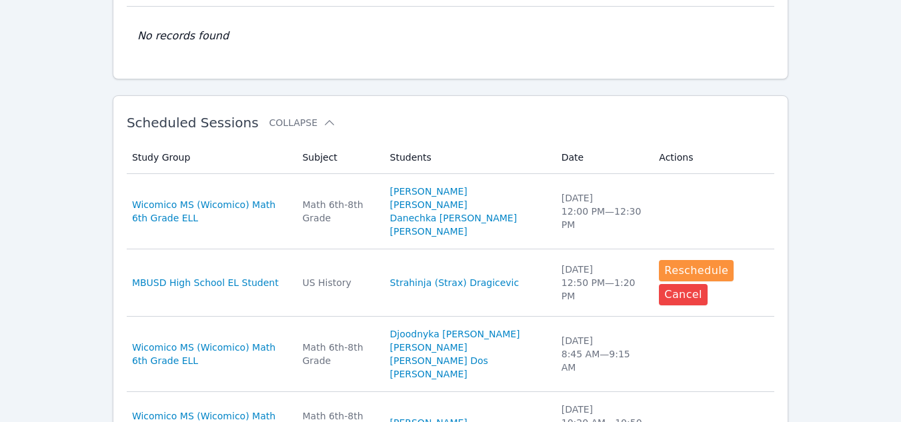
scroll to position [312, 0]
